Goal: Find specific page/section: Find specific page/section

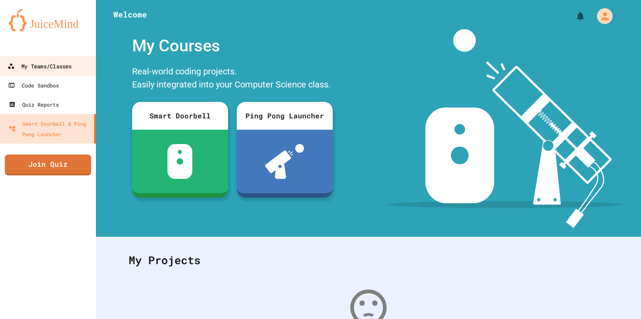
click at [66, 72] on link "My Teams/Classes" at bounding box center [48, 66] width 99 height 20
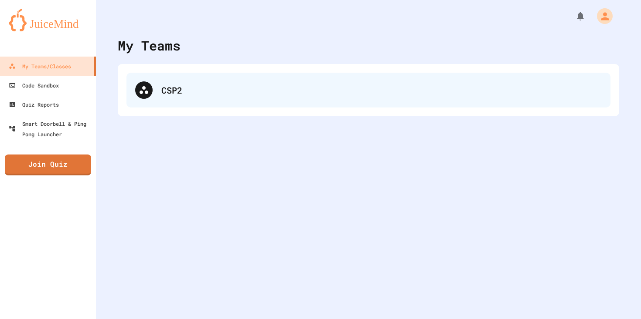
click at [201, 93] on div "CSP2" at bounding box center [381, 90] width 440 height 13
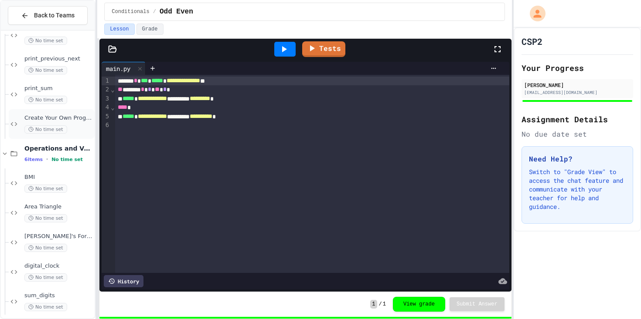
scroll to position [263, 0]
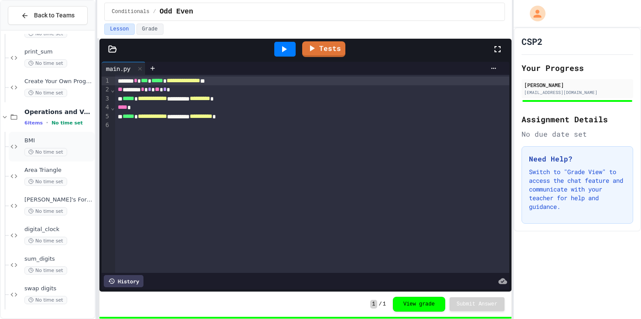
click at [61, 138] on span "BMI" at bounding box center [58, 140] width 68 height 7
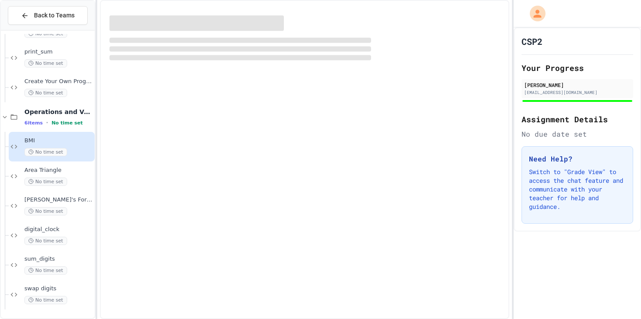
scroll to position [252, 0]
